Goal: Find specific page/section: Find specific page/section

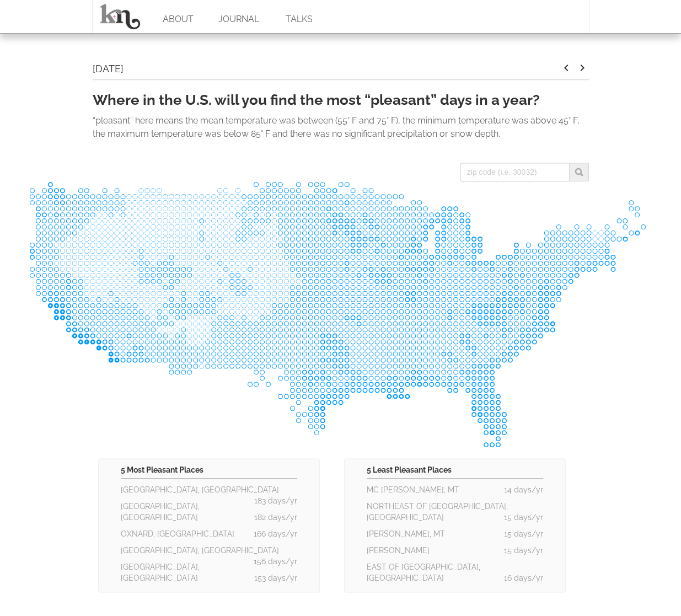
scroll to position [216, 0]
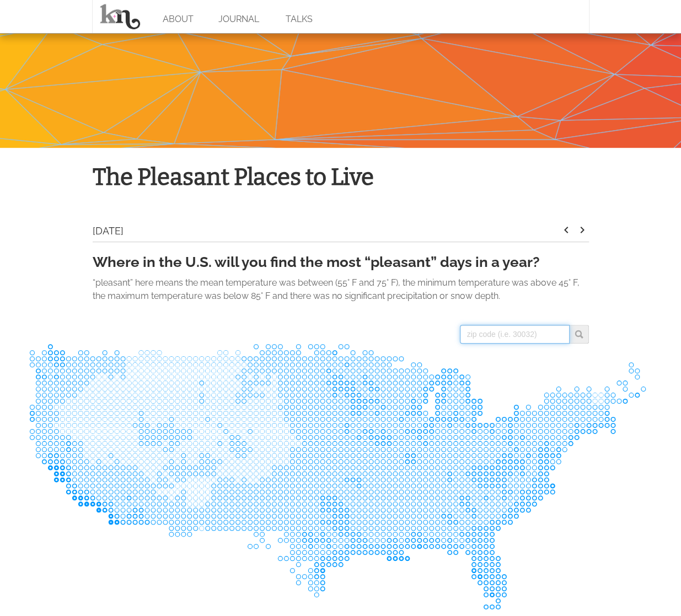
click at [510, 331] on input "search" at bounding box center [515, 334] width 110 height 19
type input "04090"
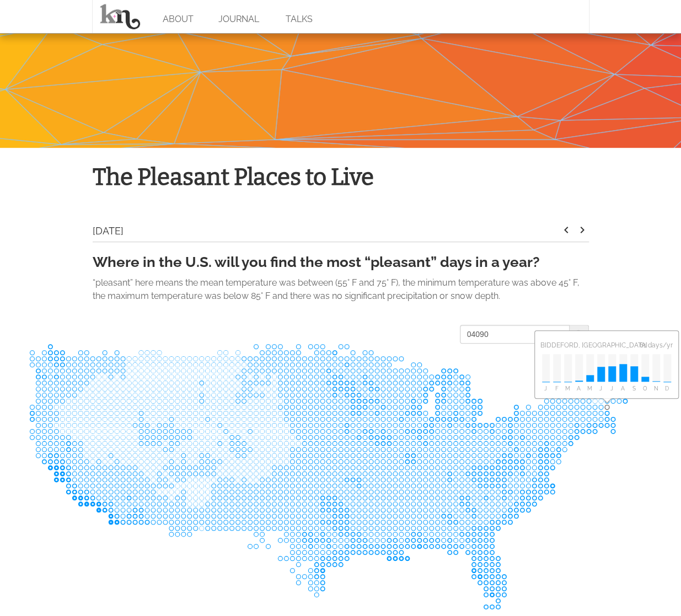
click at [634, 274] on body "ABOUT JOURNAL TALKS The Pleasant Places to Live [DATE] keyboard_arrow_left keyb…" at bounding box center [340, 523] width 681 height 1479
click at [636, 463] on icon at bounding box center [340, 476] width 623 height 266
click at [476, 331] on input "04090" at bounding box center [515, 334] width 110 height 19
click at [636, 314] on body "ABOUT JOURNAL TALKS The Pleasant Places to Live [DATE] keyboard_arrow_left keyb…" at bounding box center [340, 523] width 681 height 1479
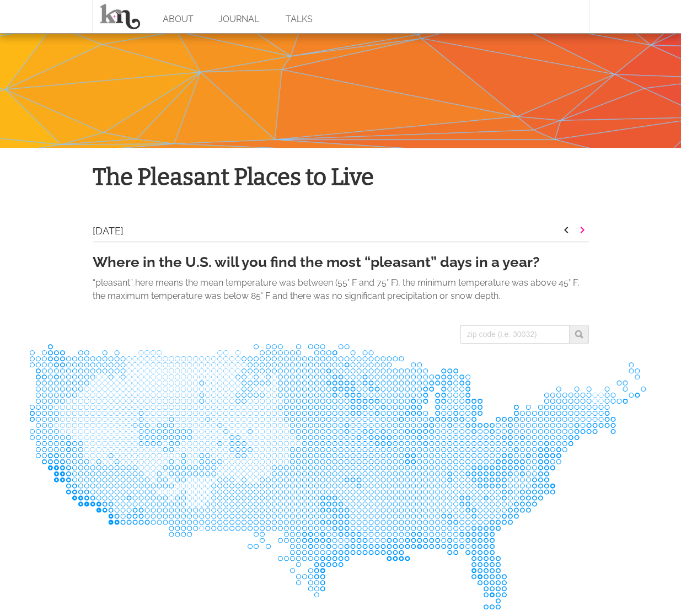
click at [581, 230] on icon "keyboard_arrow_right" at bounding box center [581, 229] width 13 height 13
